Goal: Task Accomplishment & Management: Use online tool/utility

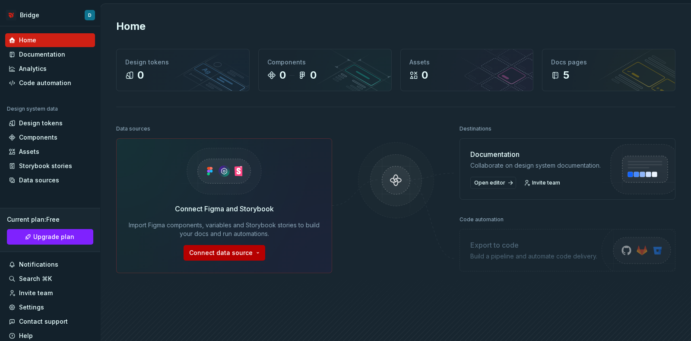
click at [234, 249] on html "Bridge D Home Documentation Analytics Code automation Design system data Design…" at bounding box center [345, 170] width 691 height 341
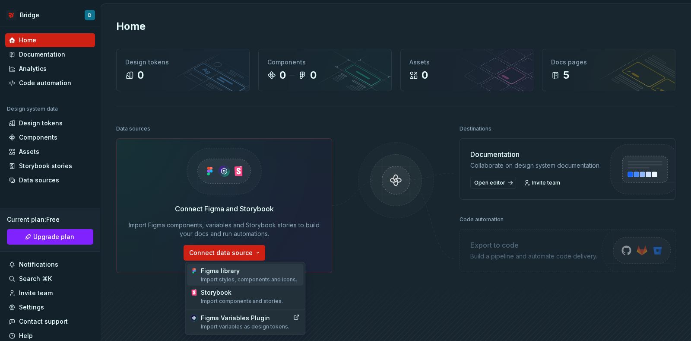
click at [237, 269] on div "Figma library Import styles, components and icons." at bounding box center [250, 275] width 99 height 16
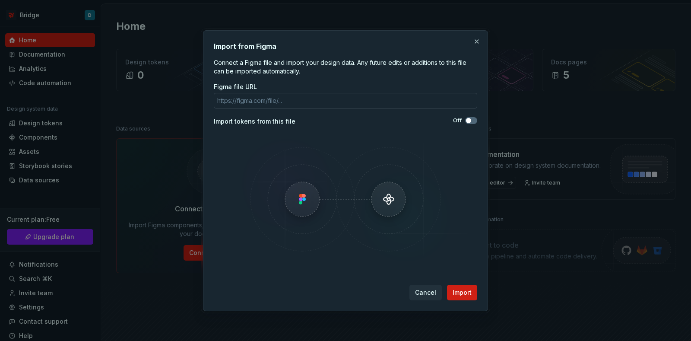
click at [266, 98] on input "Figma file URL" at bounding box center [346, 101] width 264 height 16
click at [423, 293] on span "Cancel" at bounding box center [425, 292] width 21 height 9
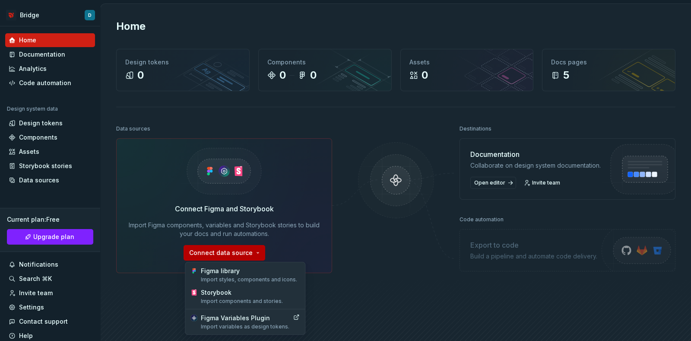
click at [257, 249] on html "Bridge D Home Documentation Analytics Code automation Design system data Design…" at bounding box center [345, 170] width 691 height 341
click at [252, 268] on div "Figma library Import styles, components and icons." at bounding box center [250, 275] width 99 height 16
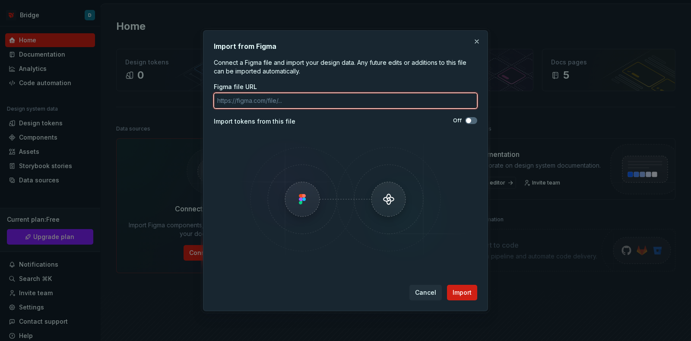
click at [261, 100] on input "Figma file URL" at bounding box center [346, 101] width 264 height 16
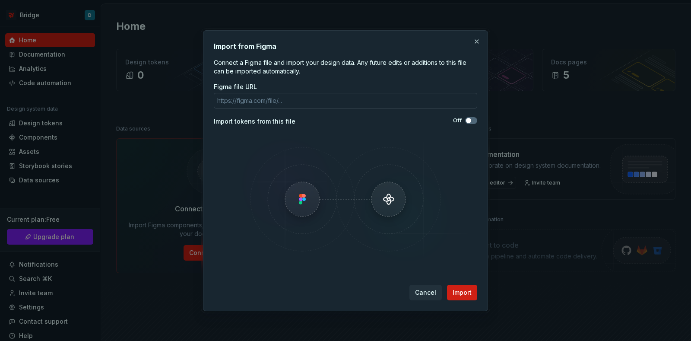
click at [310, 106] on input "Figma file URL" at bounding box center [346, 101] width 264 height 16
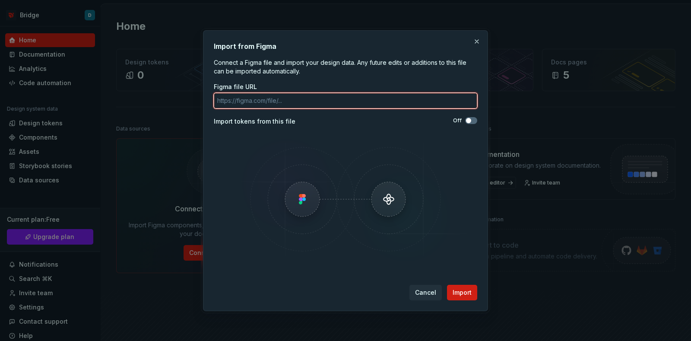
paste input "[URL][DOMAIN_NAME]"
type input "[URL][DOMAIN_NAME]"
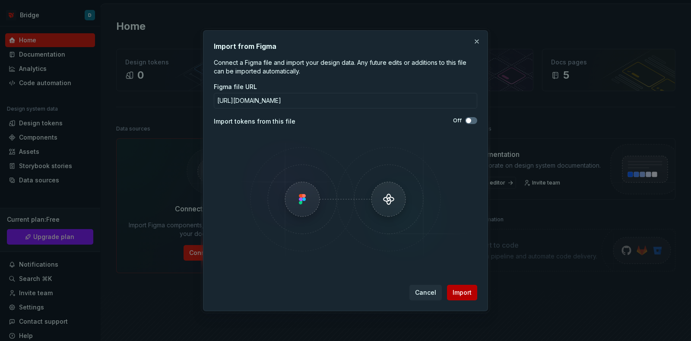
scroll to position [0, 0]
click at [459, 290] on span "Import" at bounding box center [462, 292] width 19 height 9
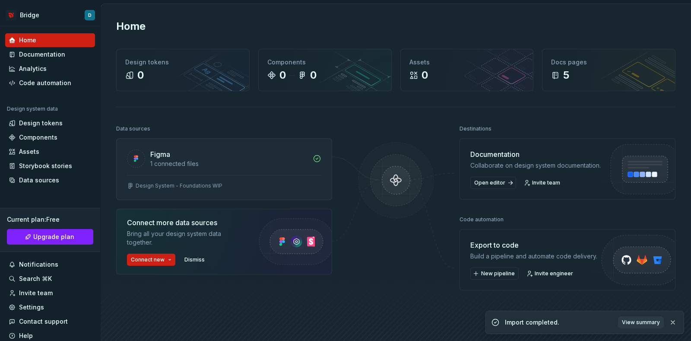
click at [313, 156] on icon at bounding box center [317, 158] width 9 height 9
